Goal: Task Accomplishment & Management: Use online tool/utility

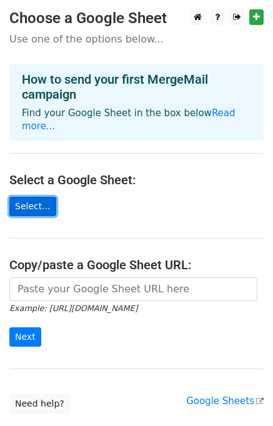
click at [17, 208] on link "Select..." at bounding box center [32, 206] width 47 height 19
click at [29, 200] on link "Select..." at bounding box center [32, 206] width 47 height 19
click at [37, 202] on link "Select..." at bounding box center [32, 206] width 47 height 19
click at [35, 205] on link "Select..." at bounding box center [32, 206] width 47 height 19
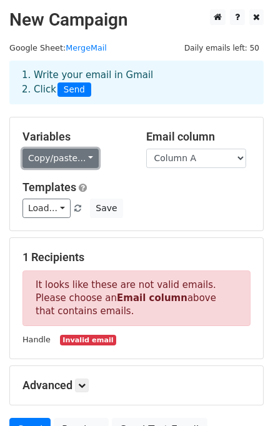
click at [77, 157] on link "Copy/paste..." at bounding box center [60, 158] width 76 height 19
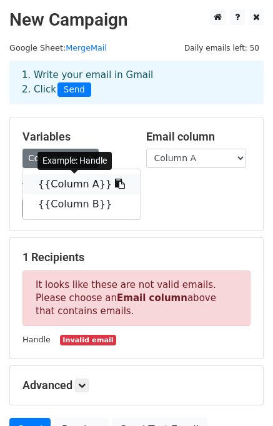
click at [115, 185] on icon at bounding box center [120, 183] width 10 height 10
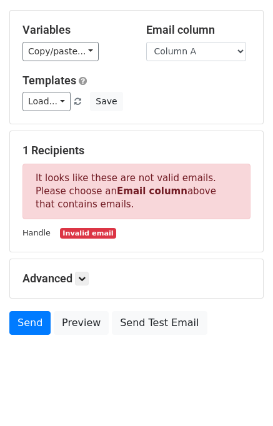
scroll to position [120, 0]
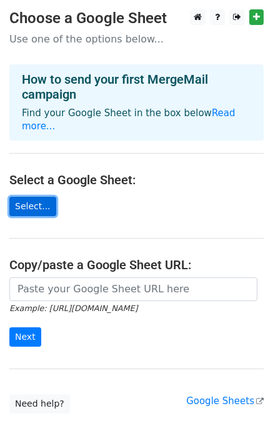
click at [41, 205] on link "Select..." at bounding box center [32, 206] width 47 height 19
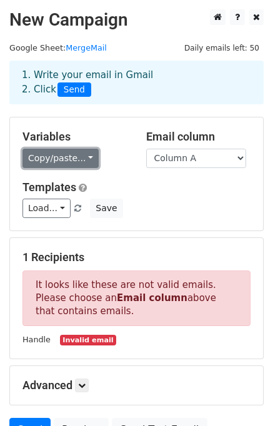
click at [64, 162] on link "Copy/paste..." at bounding box center [60, 158] width 76 height 19
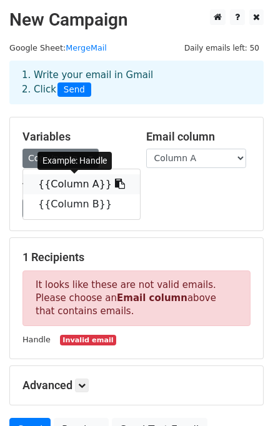
click at [89, 180] on link "{{Column A}}" at bounding box center [81, 184] width 117 height 20
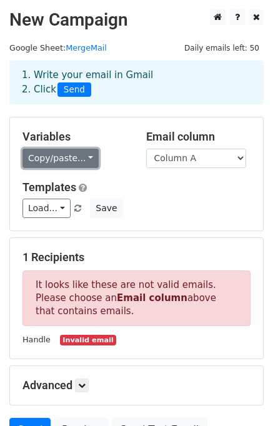
click at [85, 160] on link "Copy/paste..." at bounding box center [60, 158] width 76 height 19
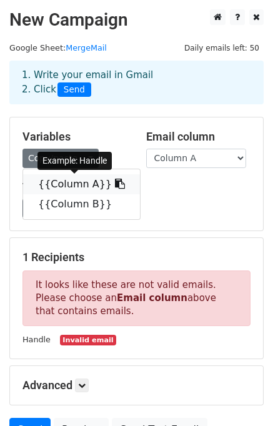
click at [78, 177] on link "{{Column A}}" at bounding box center [81, 184] width 117 height 20
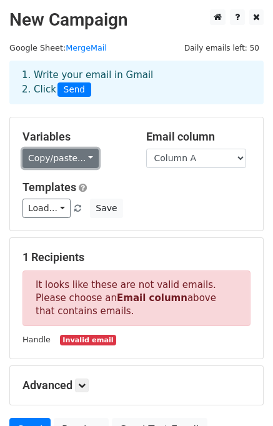
click at [85, 160] on link "Copy/paste..." at bounding box center [60, 158] width 76 height 19
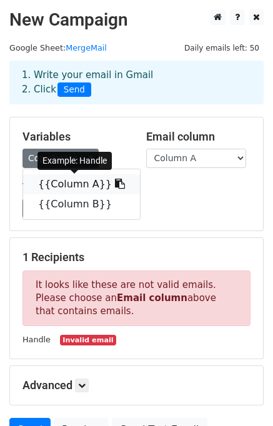
click at [78, 178] on link "{{Column A}}" at bounding box center [81, 184] width 117 height 20
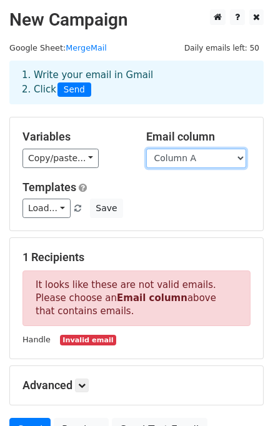
click at [232, 155] on select "Column A Column B" at bounding box center [196, 158] width 100 height 19
click at [146, 149] on select "Column A Column B" at bounding box center [196, 158] width 100 height 19
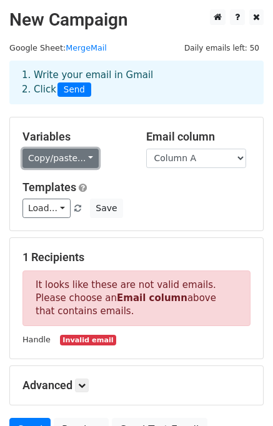
click at [89, 160] on link "Copy/paste..." at bounding box center [60, 158] width 76 height 19
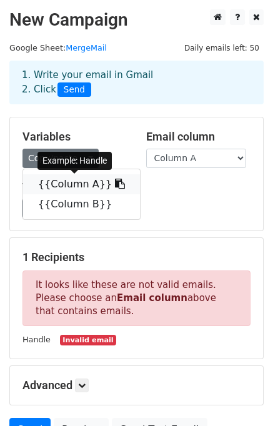
click at [115, 182] on icon at bounding box center [120, 183] width 10 height 10
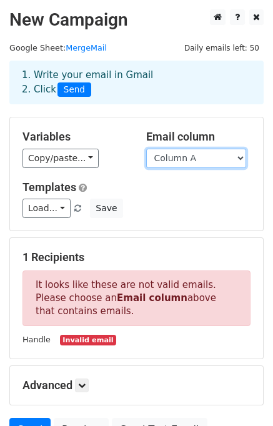
click at [187, 157] on select "Column A Column B" at bounding box center [196, 158] width 100 height 19
click at [146, 149] on select "Column A Column B" at bounding box center [196, 158] width 100 height 19
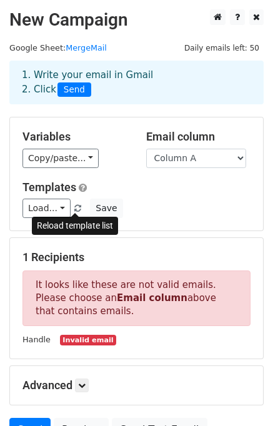
click at [76, 209] on span at bounding box center [77, 209] width 7 height 8
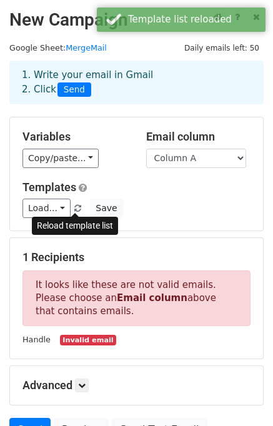
click at [76, 209] on span at bounding box center [77, 209] width 7 height 8
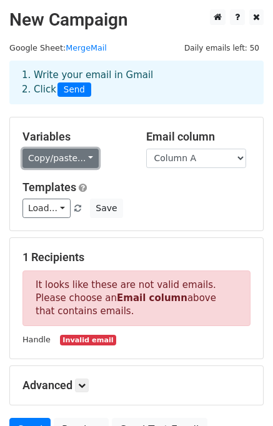
click at [90, 162] on link "Copy/paste..." at bounding box center [60, 158] width 76 height 19
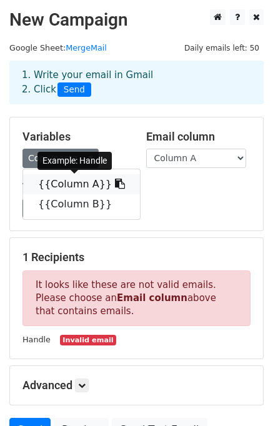
click at [82, 186] on link "{{Column A}}" at bounding box center [81, 184] width 117 height 20
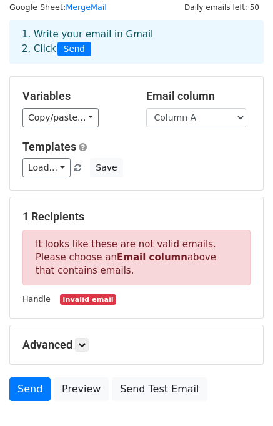
scroll to position [62, 0]
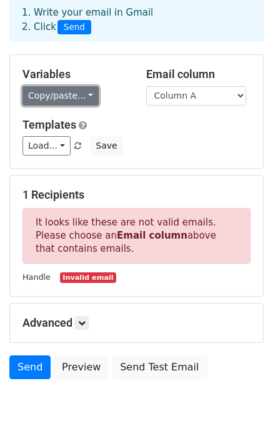
click at [72, 90] on link "Copy/paste..." at bounding box center [60, 95] width 76 height 19
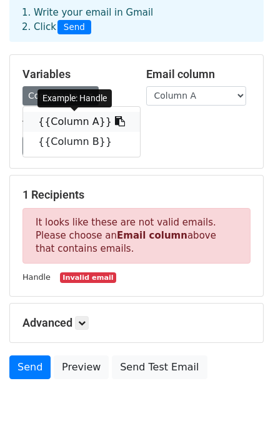
click at [70, 122] on link "{{Column A}}" at bounding box center [81, 122] width 117 height 20
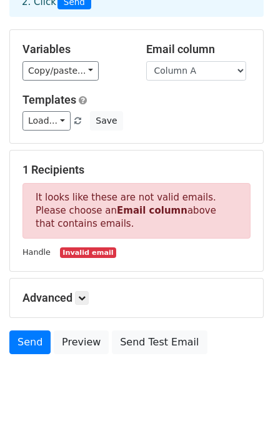
scroll to position [120, 0]
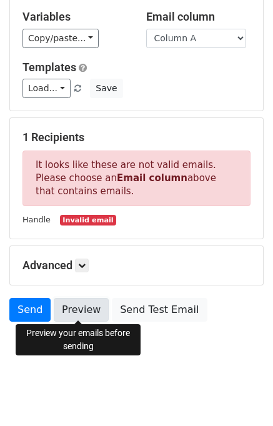
click at [72, 312] on link "Preview" at bounding box center [81, 310] width 55 height 24
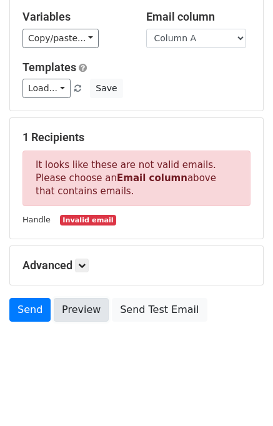
click at [85, 305] on link "Preview" at bounding box center [81, 310] width 55 height 24
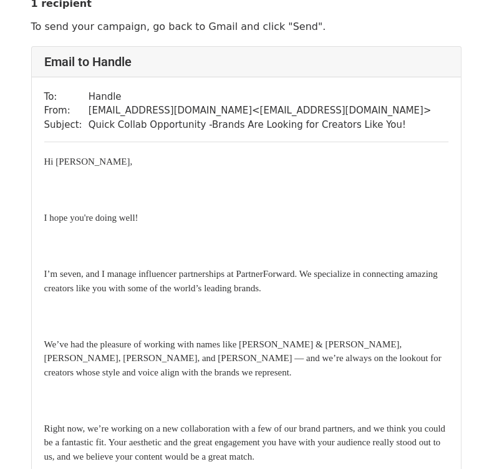
scroll to position [62, 0]
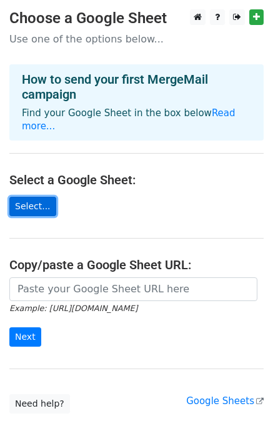
click at [34, 205] on link "Select..." at bounding box center [32, 206] width 47 height 19
click at [35, 196] on main "Choose a Google Sheet Use one of the options below... How to send your first Me…" at bounding box center [136, 211] width 273 height 404
click at [31, 210] on link "Select..." at bounding box center [32, 206] width 47 height 19
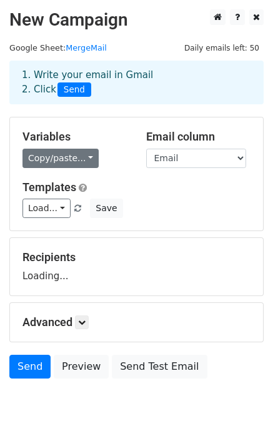
click at [79, 158] on link "Copy/paste..." at bounding box center [60, 158] width 76 height 19
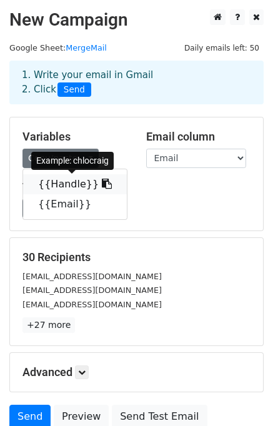
drag, startPoint x: 95, startPoint y: 183, endPoint x: 104, endPoint y: 193, distance: 13.3
click at [102, 183] on icon at bounding box center [107, 183] width 10 height 10
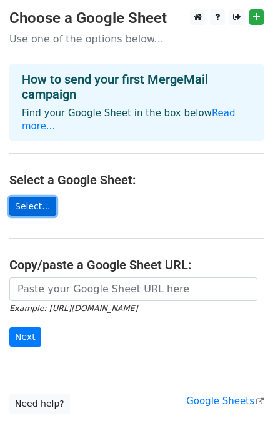
click at [32, 209] on link "Select..." at bounding box center [32, 206] width 47 height 19
